Goal: Find specific page/section: Find specific page/section

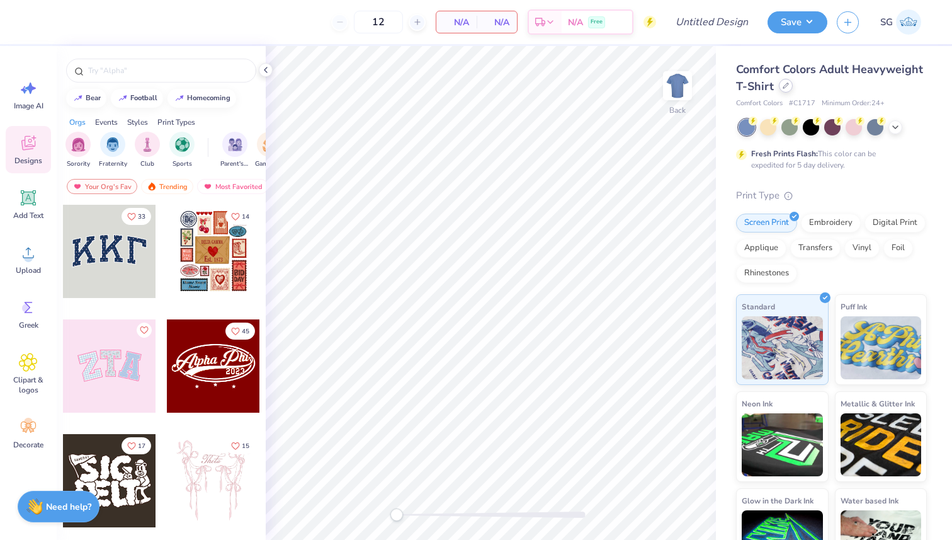
click at [786, 89] on div at bounding box center [786, 86] width 14 height 14
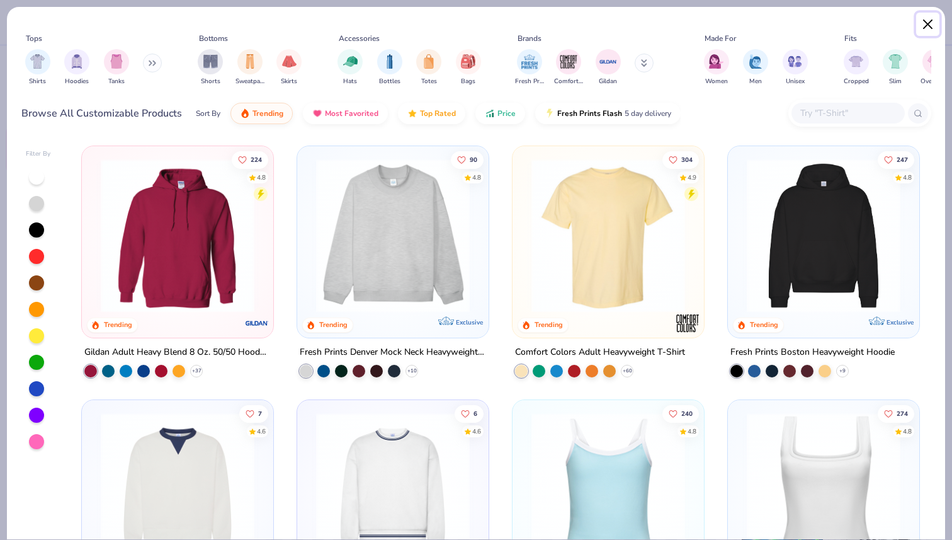
click at [924, 18] on button "Close" at bounding box center [928, 25] width 24 height 24
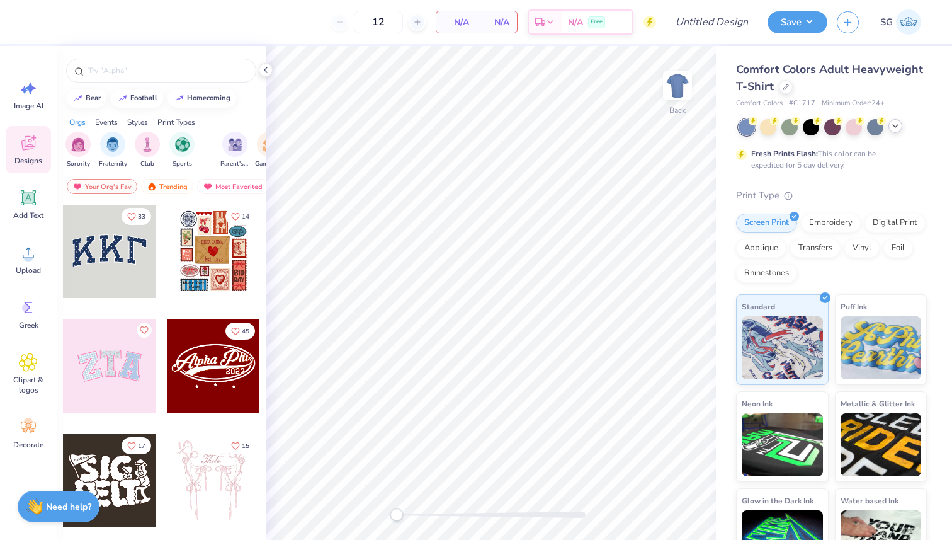
click at [895, 129] on icon at bounding box center [895, 126] width 10 height 10
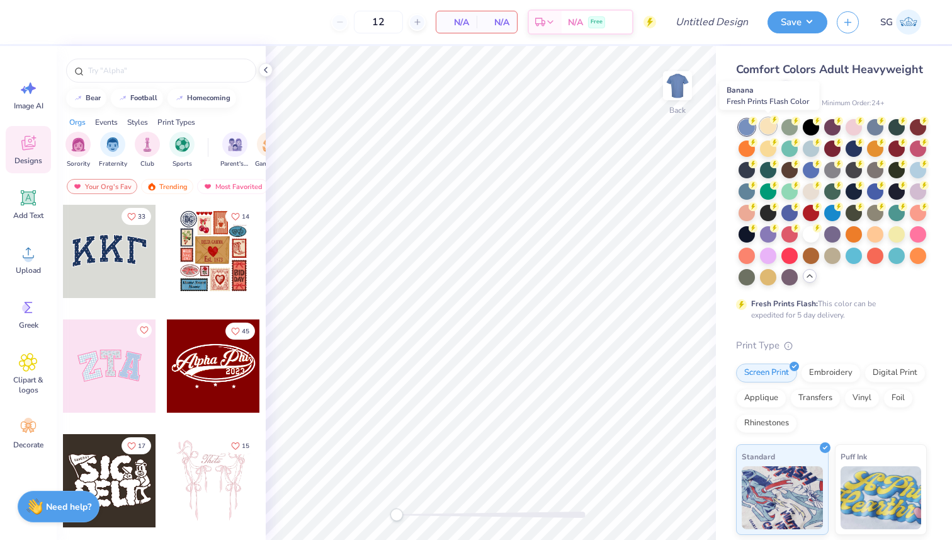
click at [773, 129] on div at bounding box center [768, 126] width 16 height 16
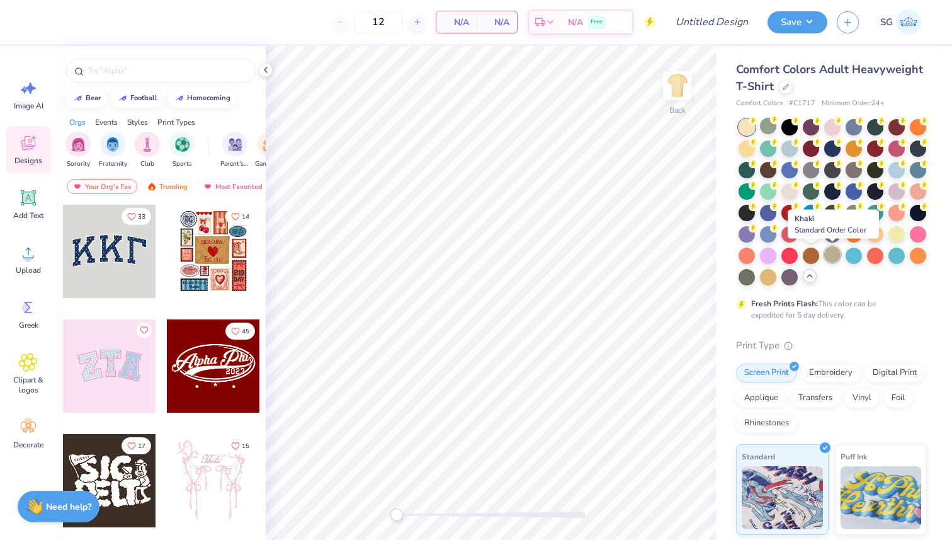
click at [834, 258] on div at bounding box center [832, 254] width 16 height 16
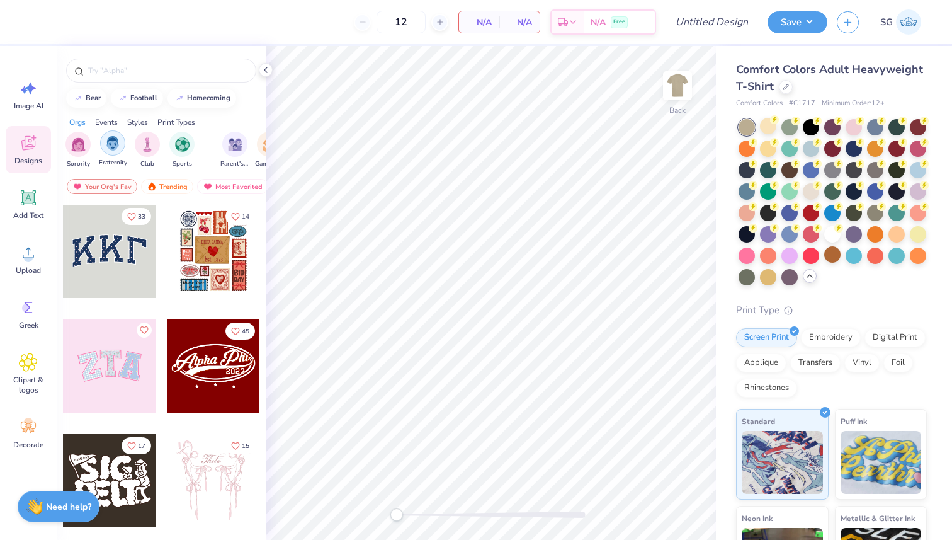
click at [116, 138] on img "filter for Fraternity" at bounding box center [113, 143] width 14 height 14
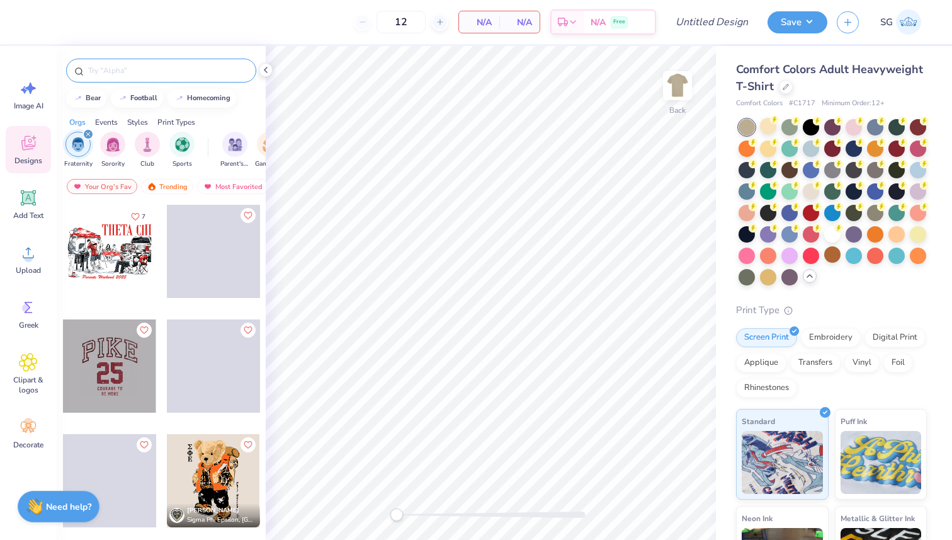
click at [168, 72] on input "text" at bounding box center [167, 70] width 161 height 13
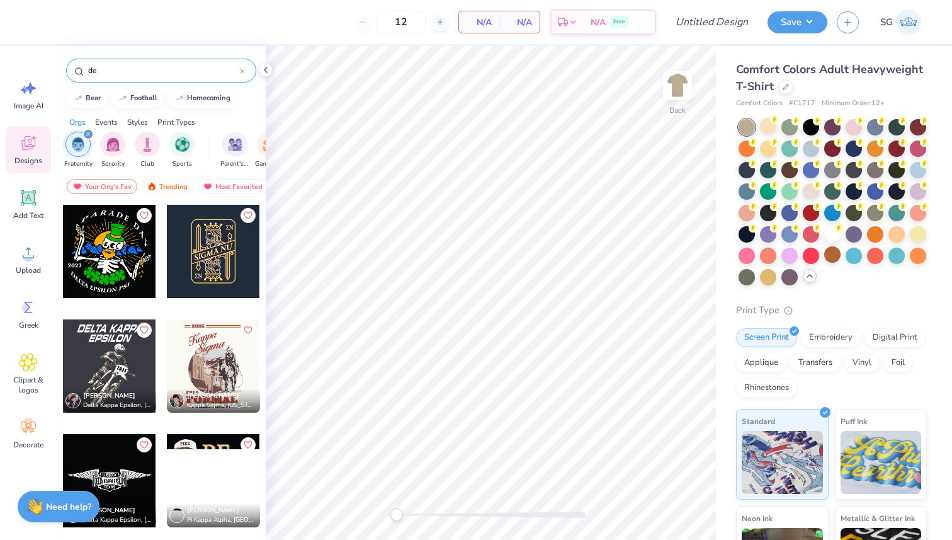
type input "d"
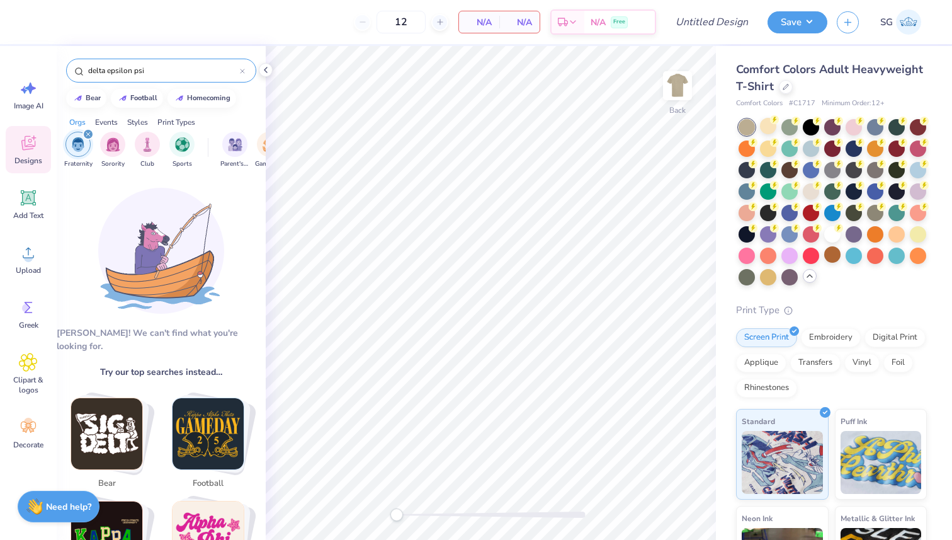
click at [103, 72] on input "delta epsilon psi" at bounding box center [163, 70] width 153 height 13
click at [145, 73] on input "delta epsilon psi" at bounding box center [163, 70] width 153 height 13
click at [136, 73] on input "delta epsilon psi" at bounding box center [163, 70] width 153 height 13
click at [110, 71] on input "delta epsilon Psi" at bounding box center [163, 70] width 153 height 13
click at [91, 72] on input "delta Epsilon Psi" at bounding box center [163, 70] width 153 height 13
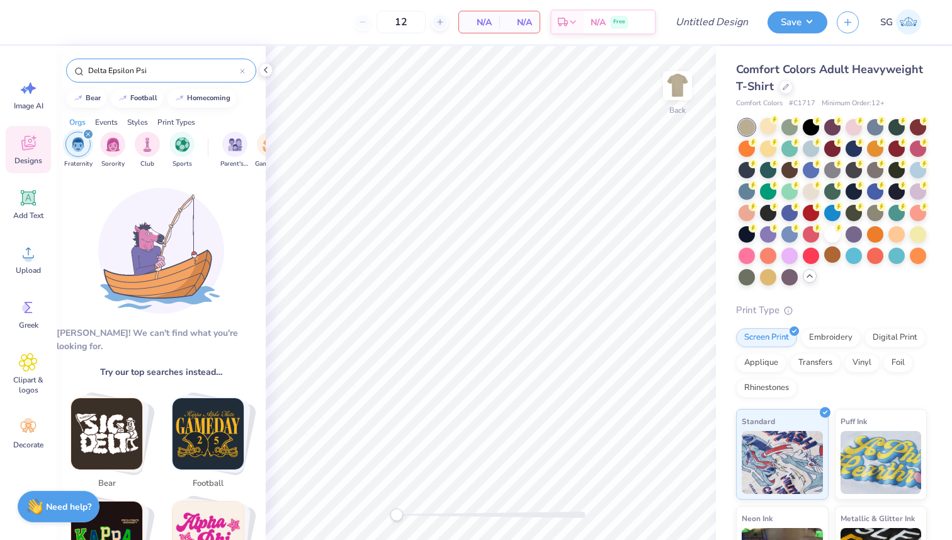
click at [157, 69] on input "Delta Epsilon Psi" at bounding box center [163, 70] width 153 height 13
click at [91, 136] on div "filter for Fraternity" at bounding box center [87, 133] width 11 height 11
click at [169, 71] on input "Delta Epsilon Psi" at bounding box center [163, 70] width 153 height 13
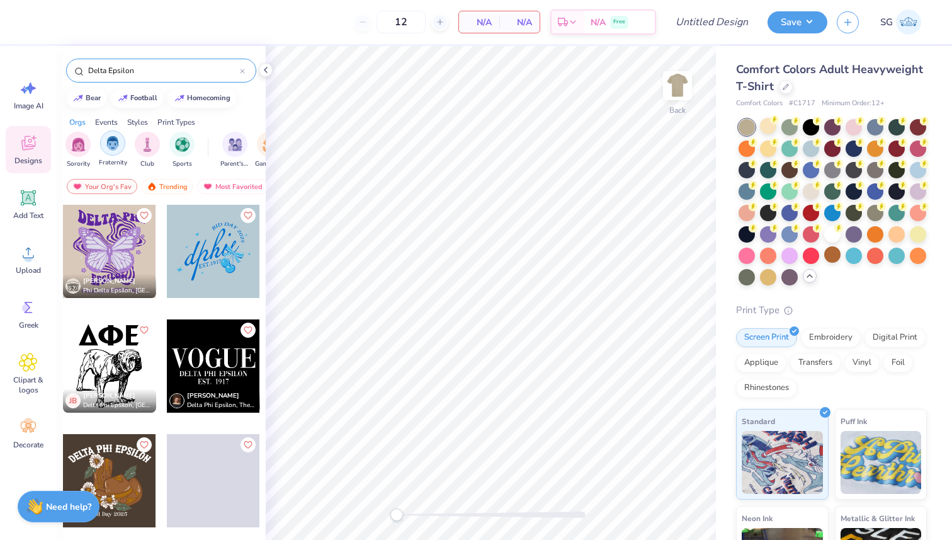
type input "Delta Epsilon"
click at [121, 151] on div "filter for Fraternity" at bounding box center [112, 142] width 25 height 25
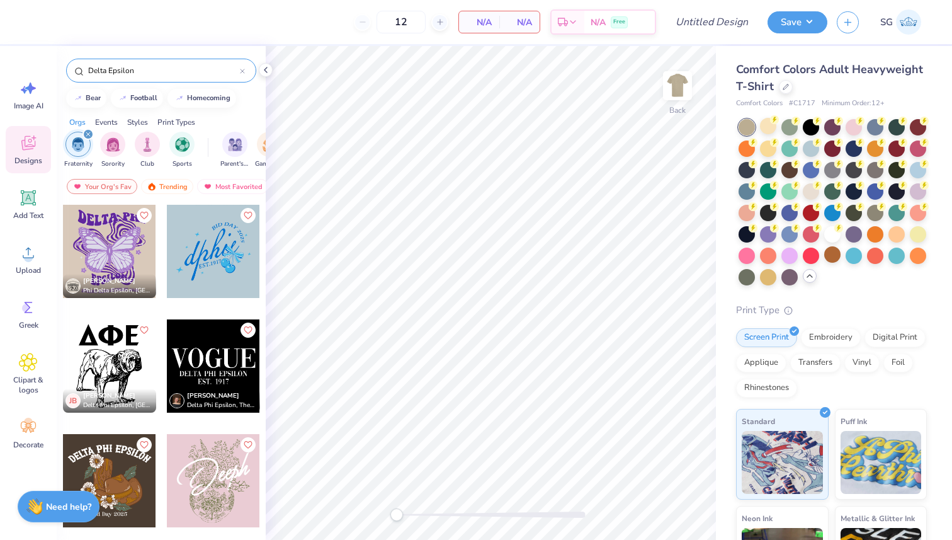
click at [168, 68] on input "Delta Epsilon" at bounding box center [163, 70] width 153 height 13
click at [120, 358] on div at bounding box center [109, 365] width 93 height 93
